Goal: Use online tool/utility: Utilize a website feature to perform a specific function

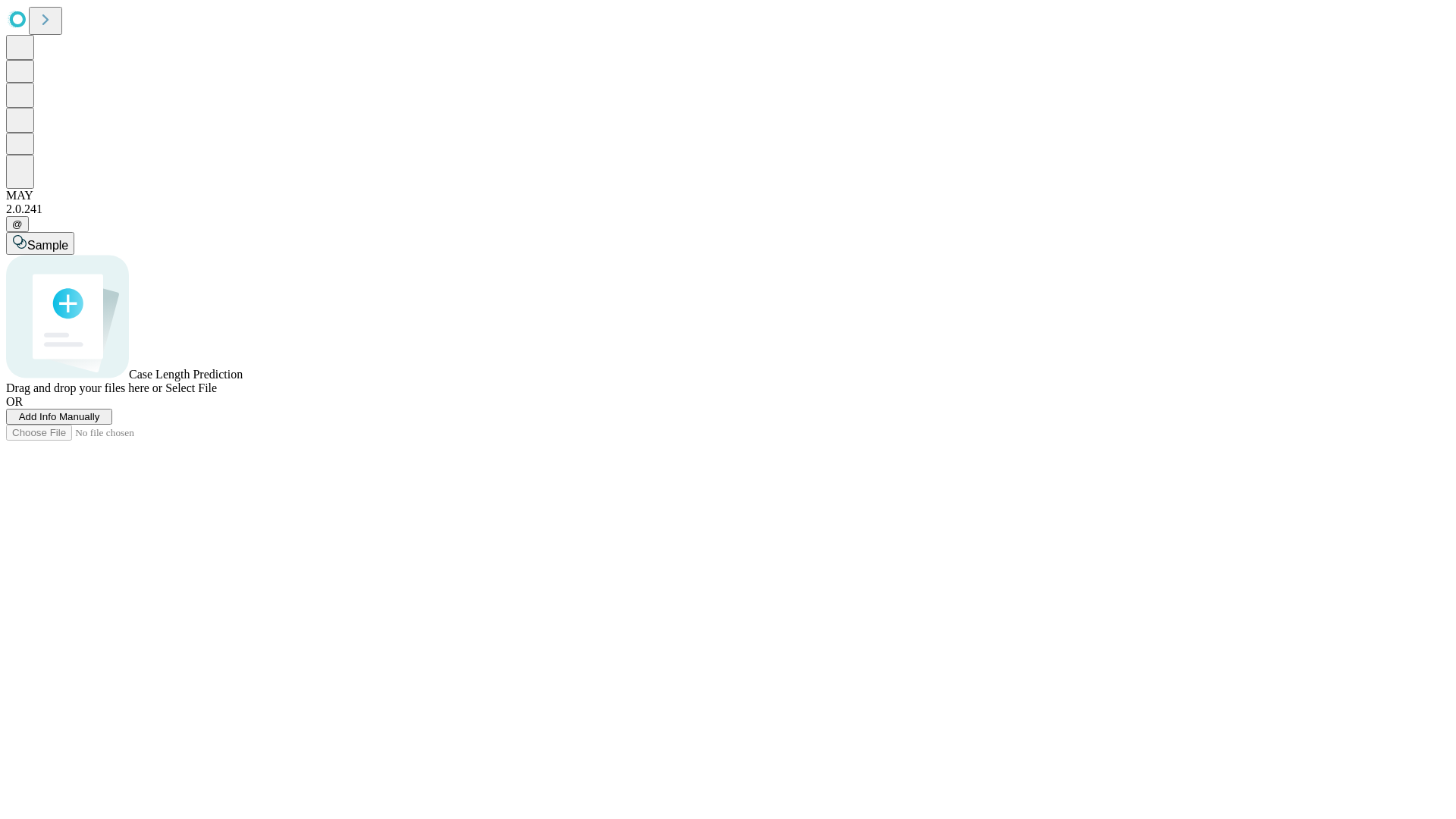
click at [100, 422] on span "Add Info Manually" at bounding box center [60, 416] width 81 height 11
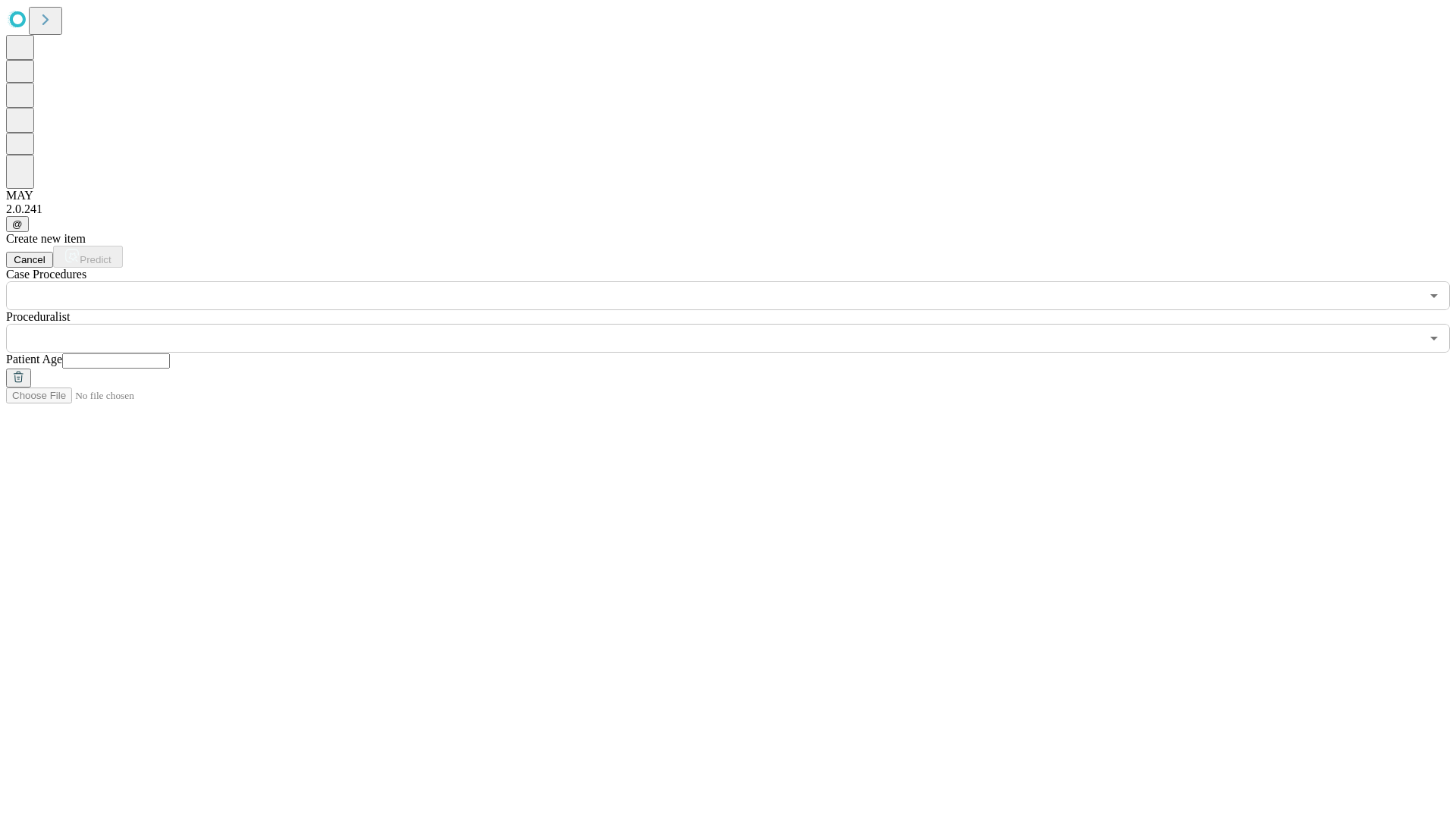
click at [170, 353] on input "text" at bounding box center [116, 361] width 108 height 15
type input "**"
click at [739, 324] on input "text" at bounding box center [713, 339] width 1415 height 29
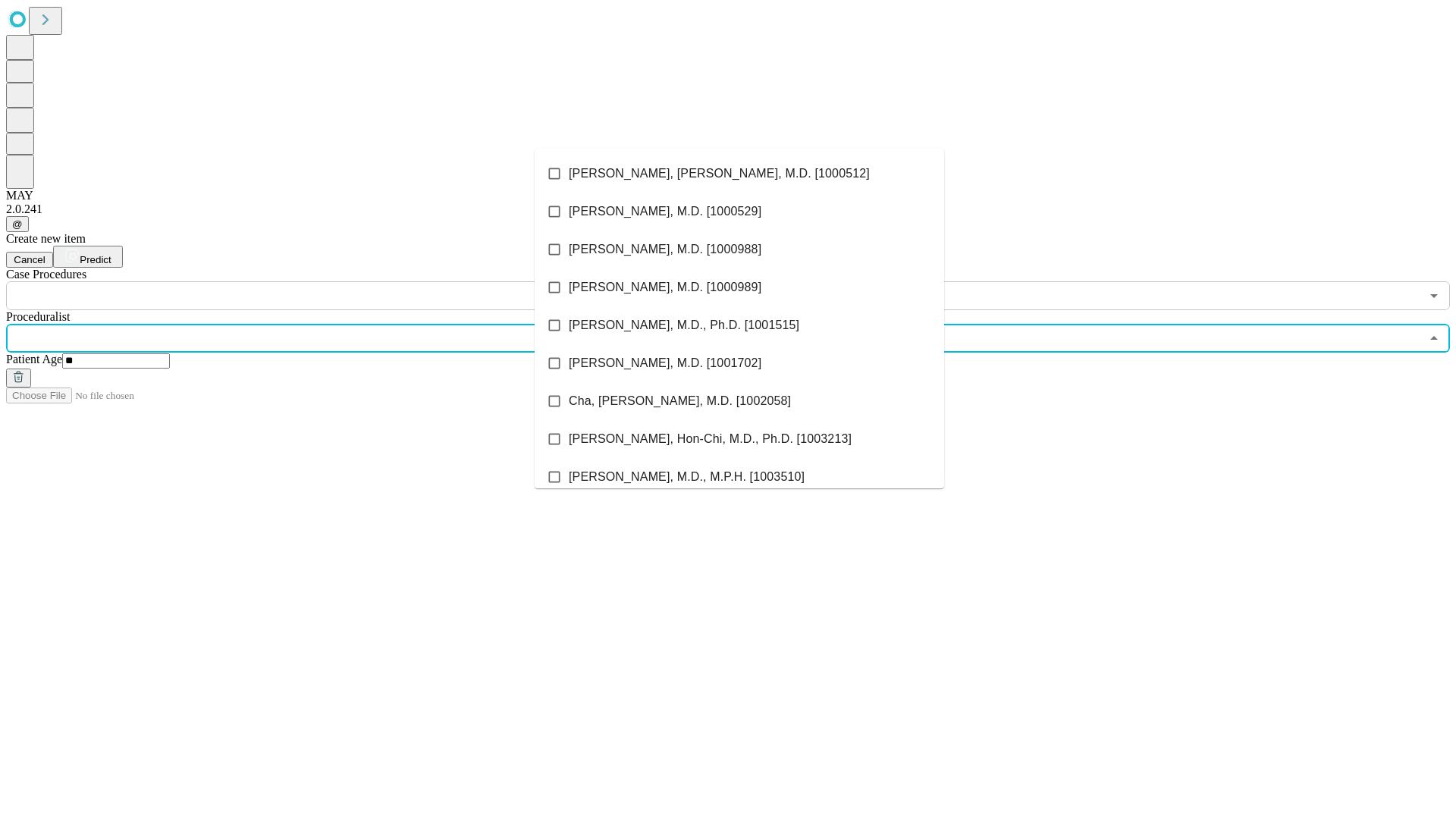
click at [739, 174] on li "[PERSON_NAME], [PERSON_NAME], M.D. [1000512]" at bounding box center [739, 173] width 409 height 38
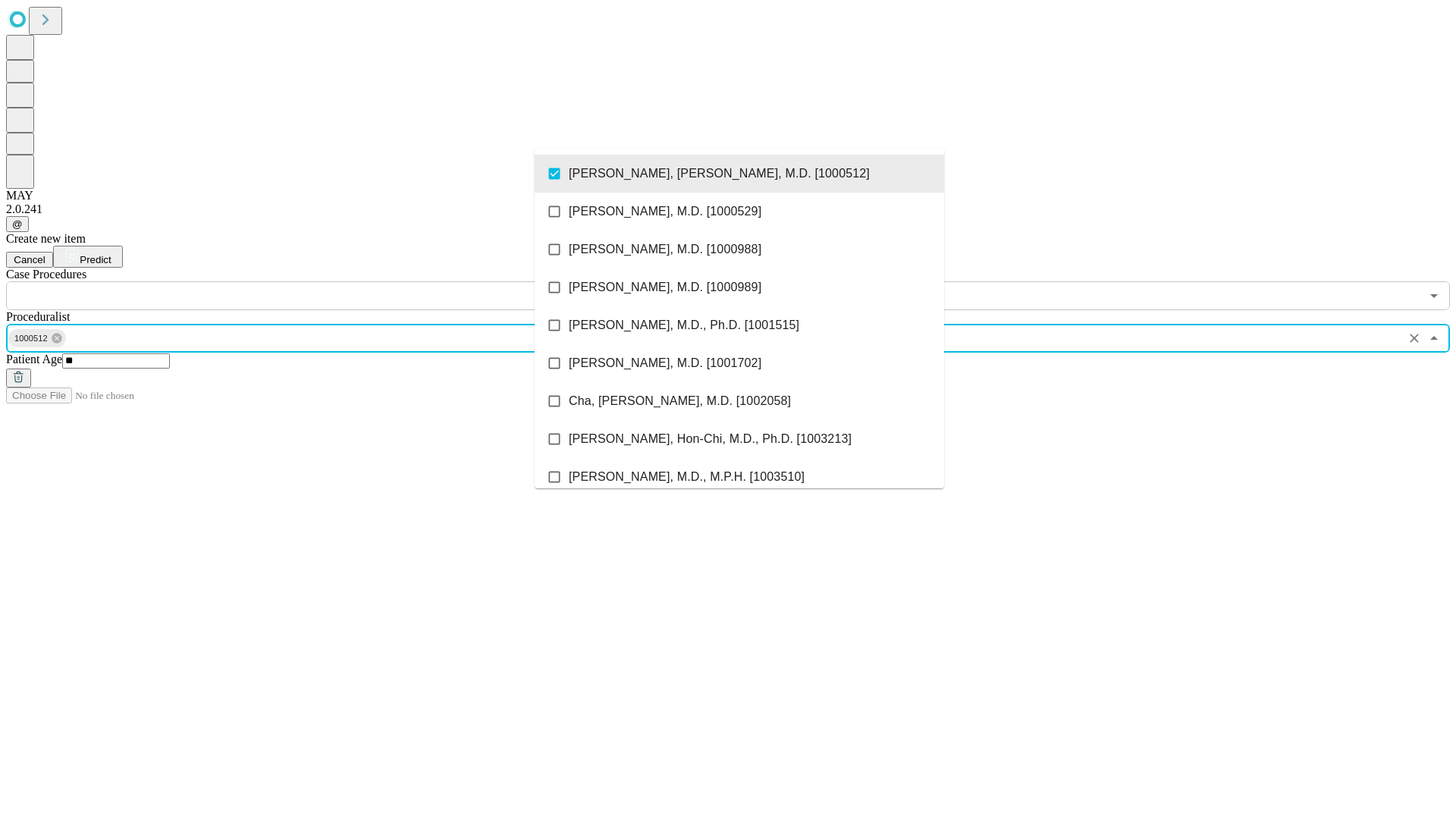
click at [319, 281] on input "text" at bounding box center [713, 296] width 1415 height 29
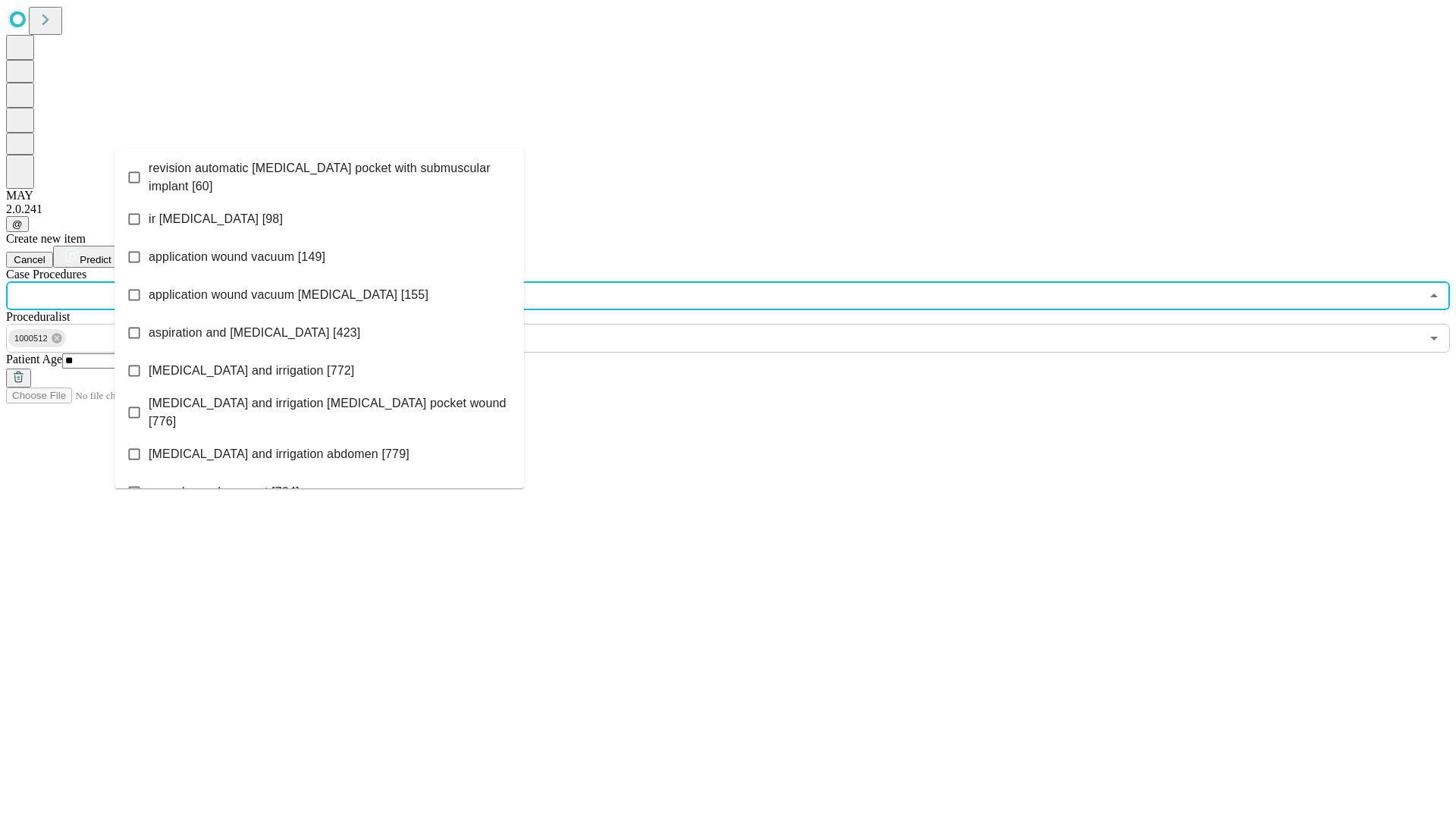
click at [320, 174] on span "revision automatic [MEDICAL_DATA] pocket with submuscular implant [60]" at bounding box center [330, 178] width 363 height 37
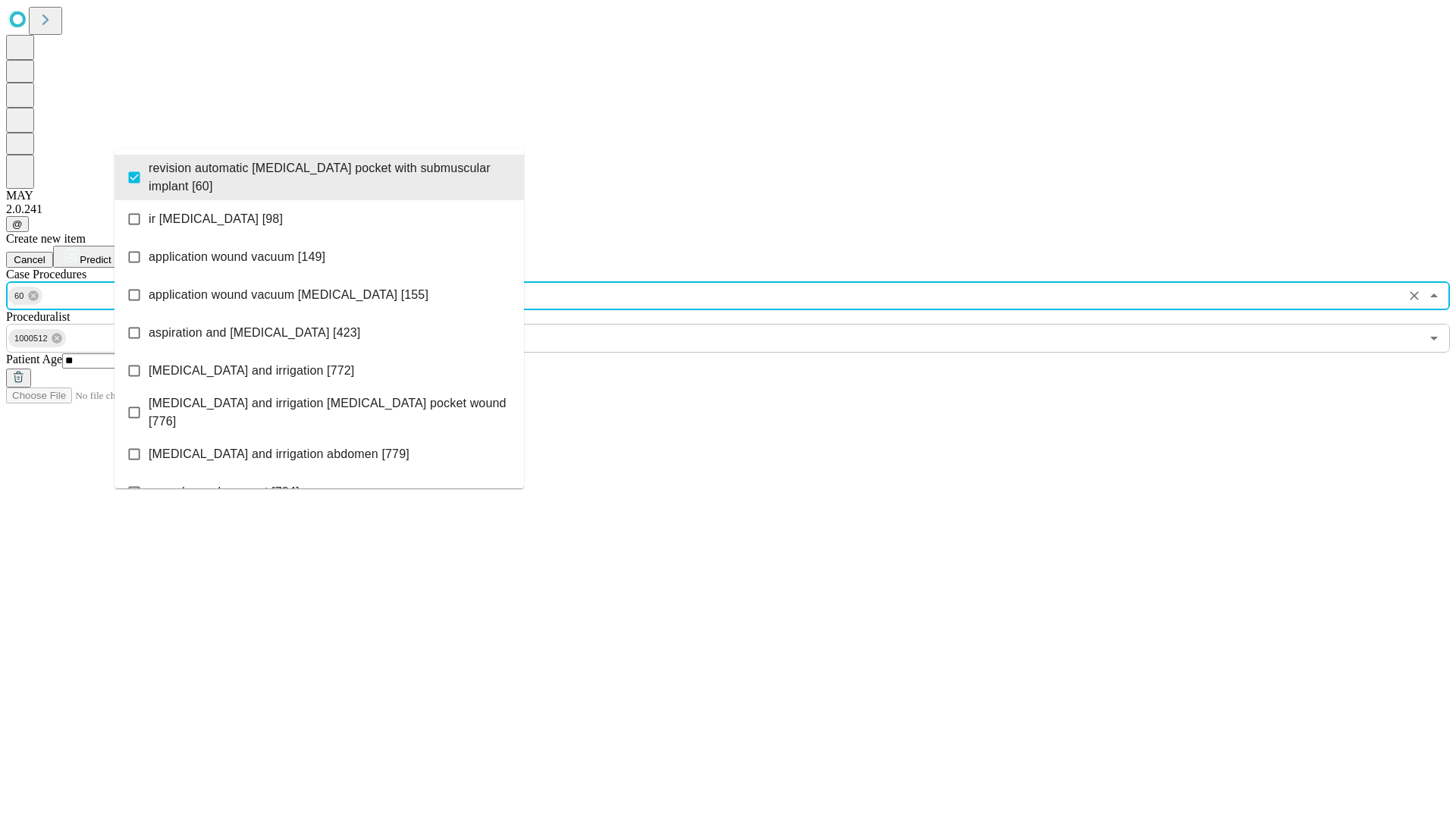
click at [111, 254] on span "Predict" at bounding box center [95, 260] width 31 height 11
